Goal: Information Seeking & Learning: Check status

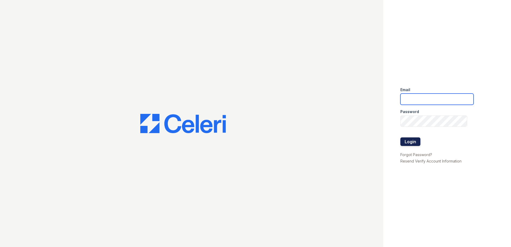
type input "[EMAIL_ADDRESS][DOMAIN_NAME]"
click at [415, 142] on button "Login" at bounding box center [410, 141] width 20 height 9
type input "[EMAIL_ADDRESS][DOMAIN_NAME]"
click at [407, 143] on button "Login" at bounding box center [410, 141] width 20 height 9
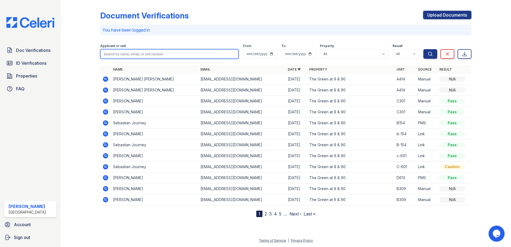
click at [139, 54] on input "search" at bounding box center [169, 54] width 138 height 10
type input "B309"
click at [423, 49] on button "Search" at bounding box center [430, 54] width 14 height 10
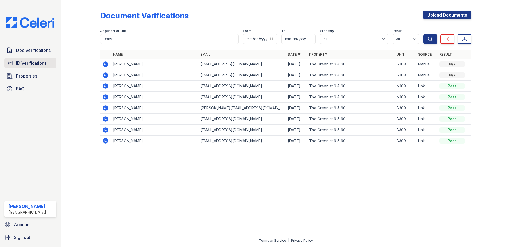
click at [29, 64] on span "ID Verifications" at bounding box center [31, 63] width 30 height 6
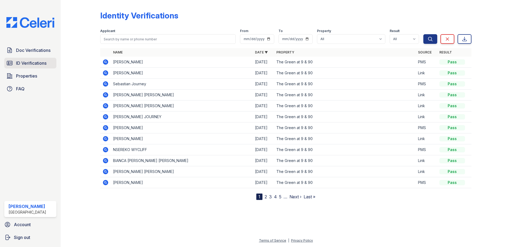
click at [27, 61] on span "ID Verifications" at bounding box center [31, 63] width 30 height 6
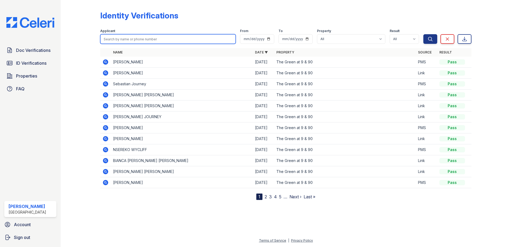
click at [123, 39] on input "search" at bounding box center [167, 39] width 135 height 10
type input "Pat"
drag, startPoint x: 123, startPoint y: 39, endPoint x: 95, endPoint y: 42, distance: 28.4
click at [95, 42] on div "Identity Verifications Filter Applicant Pat From To Property All The Green at 9…" at bounding box center [285, 104] width 433 height 208
